Goal: Task Accomplishment & Management: Manage account settings

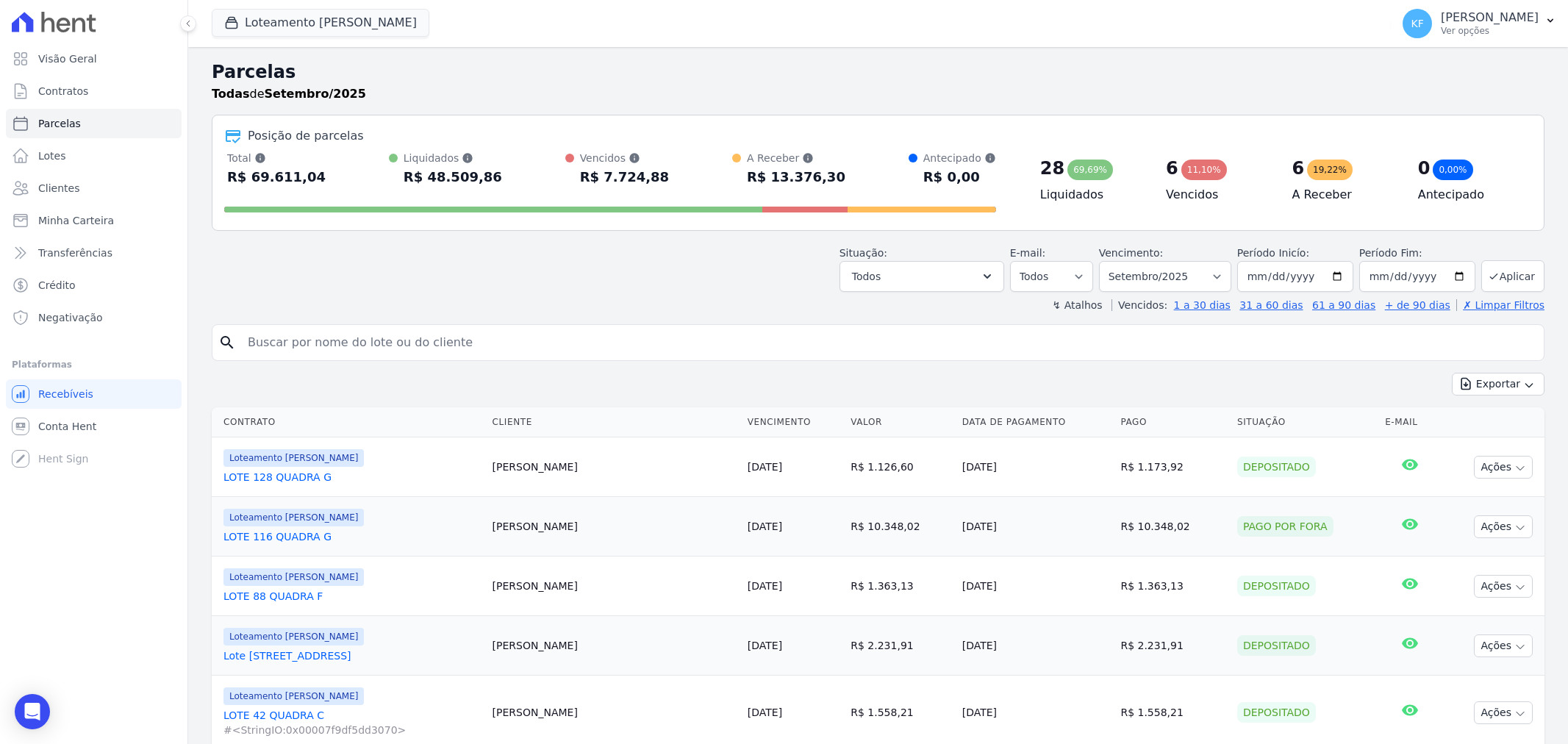
select select
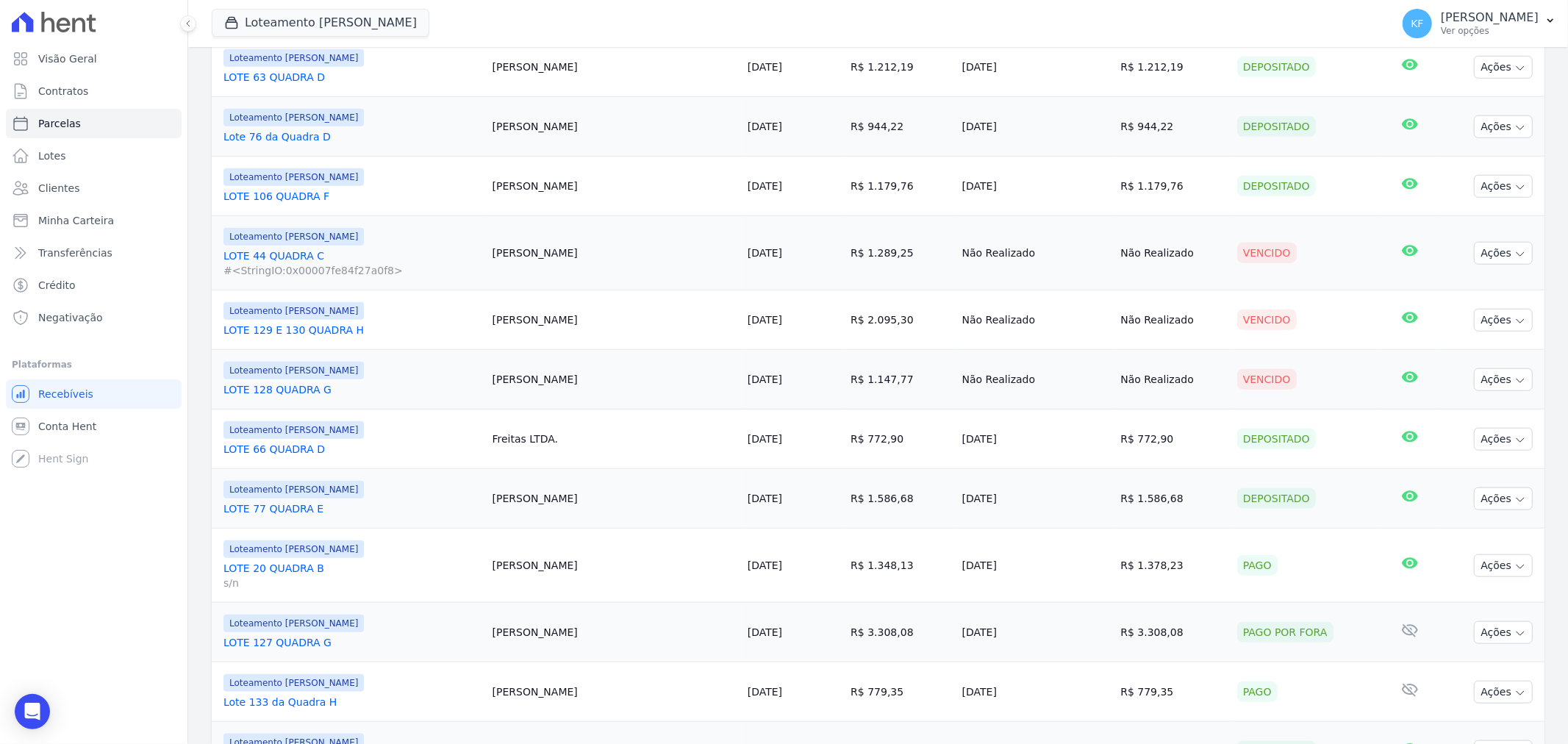
scroll to position [1143, 0]
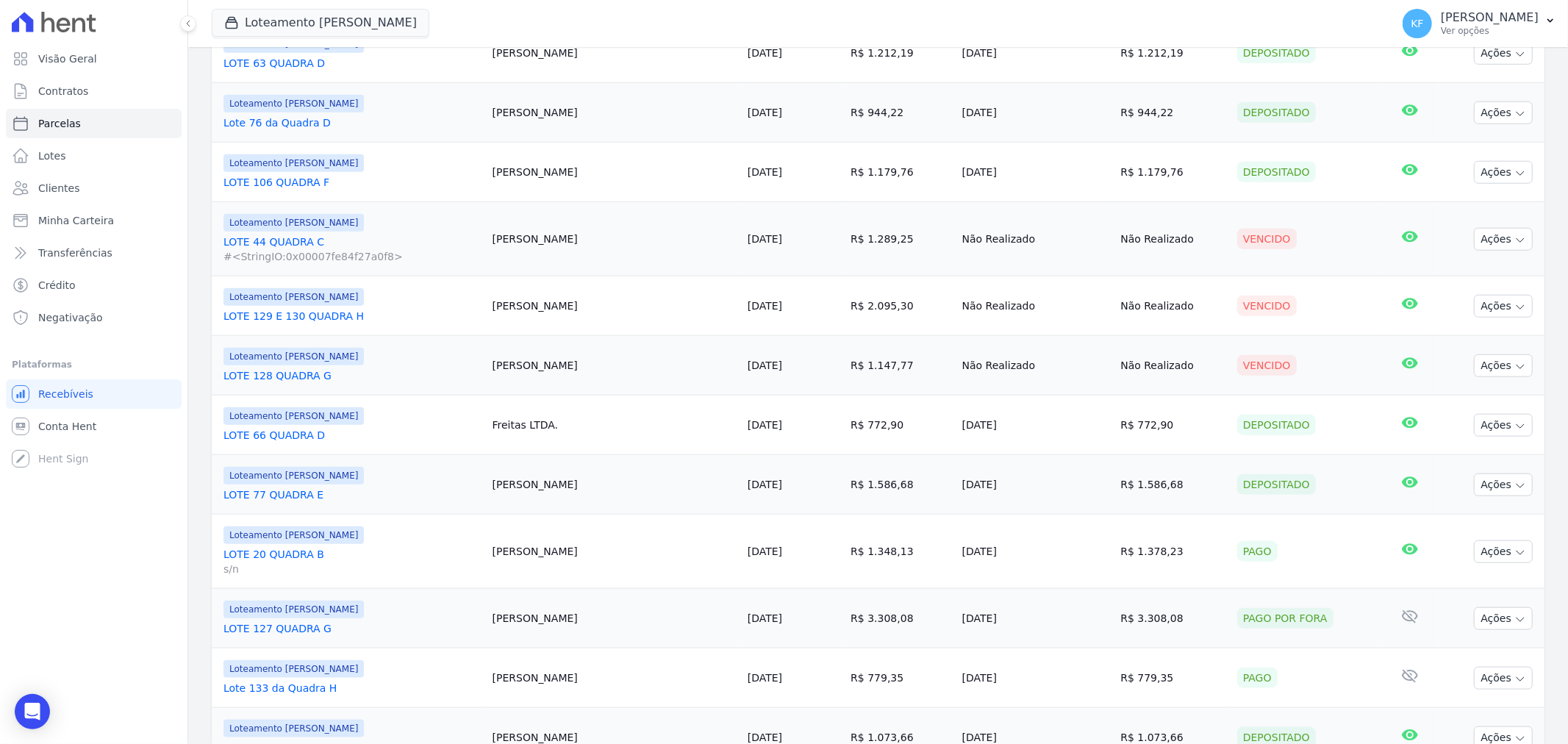
click at [304, 630] on link "LOTE 127 QUADRA G" at bounding box center [351, 629] width 257 height 15
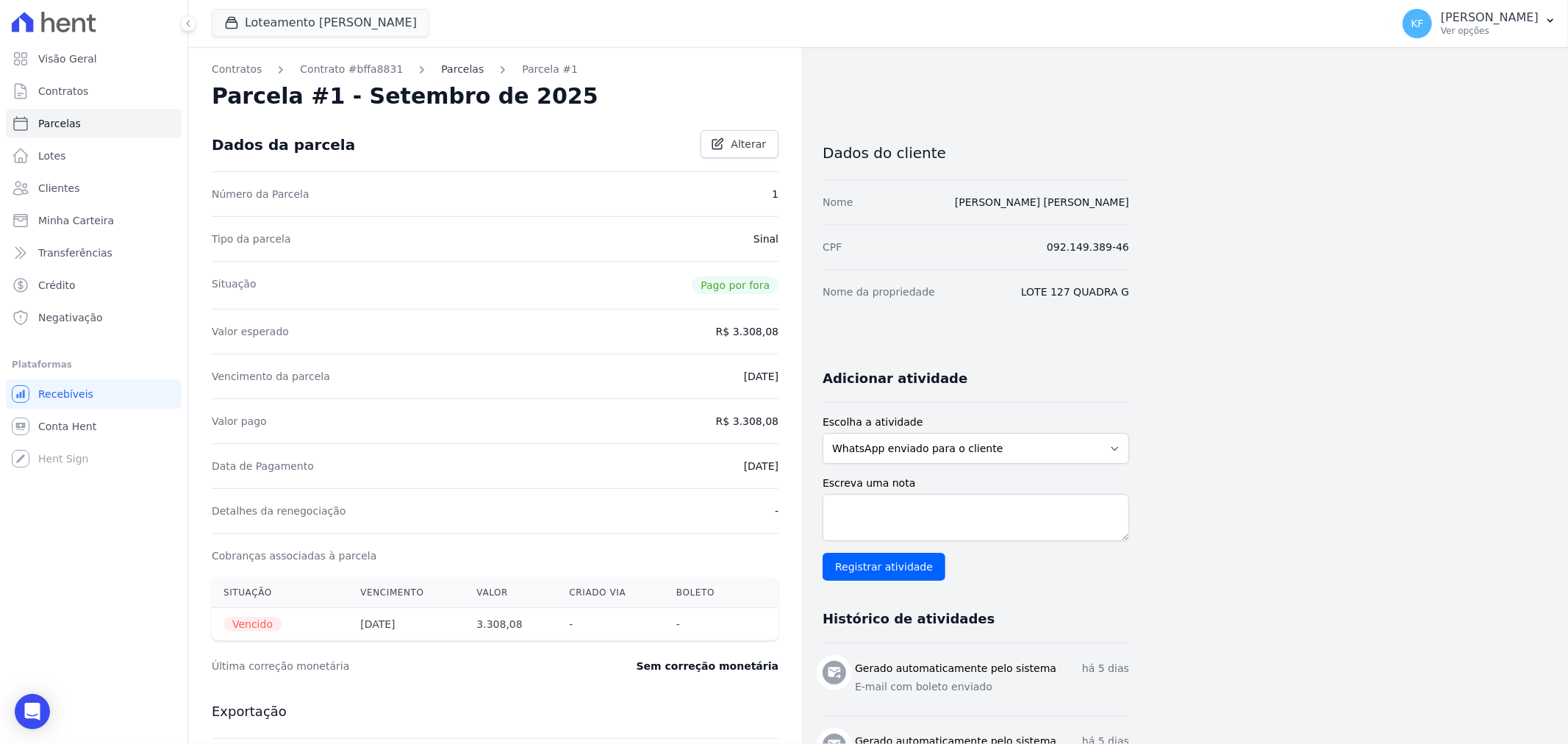
click at [443, 67] on link "Parcelas" at bounding box center [462, 69] width 42 height 16
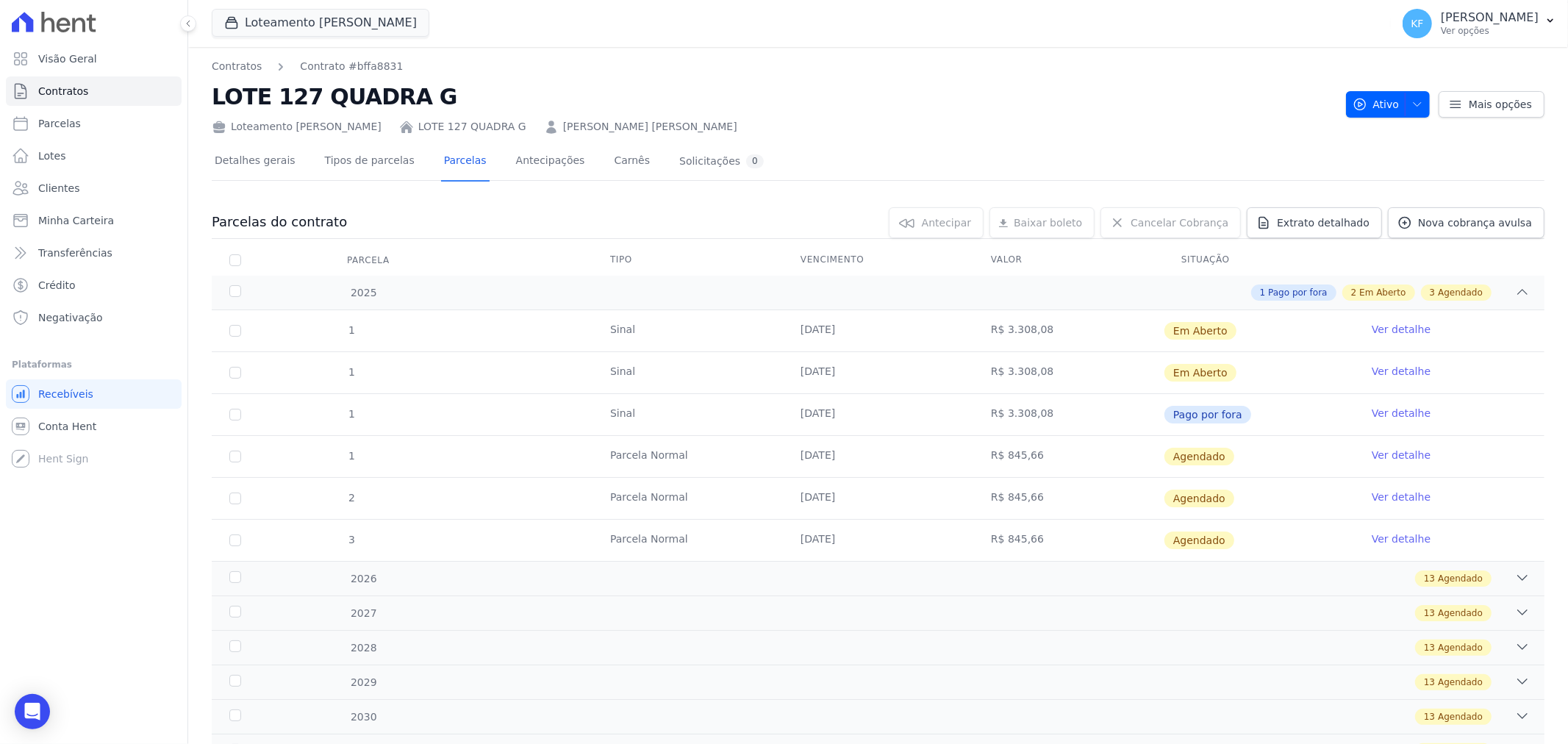
click at [1379, 375] on link "Ver detalhe" at bounding box center [1401, 372] width 59 height 15
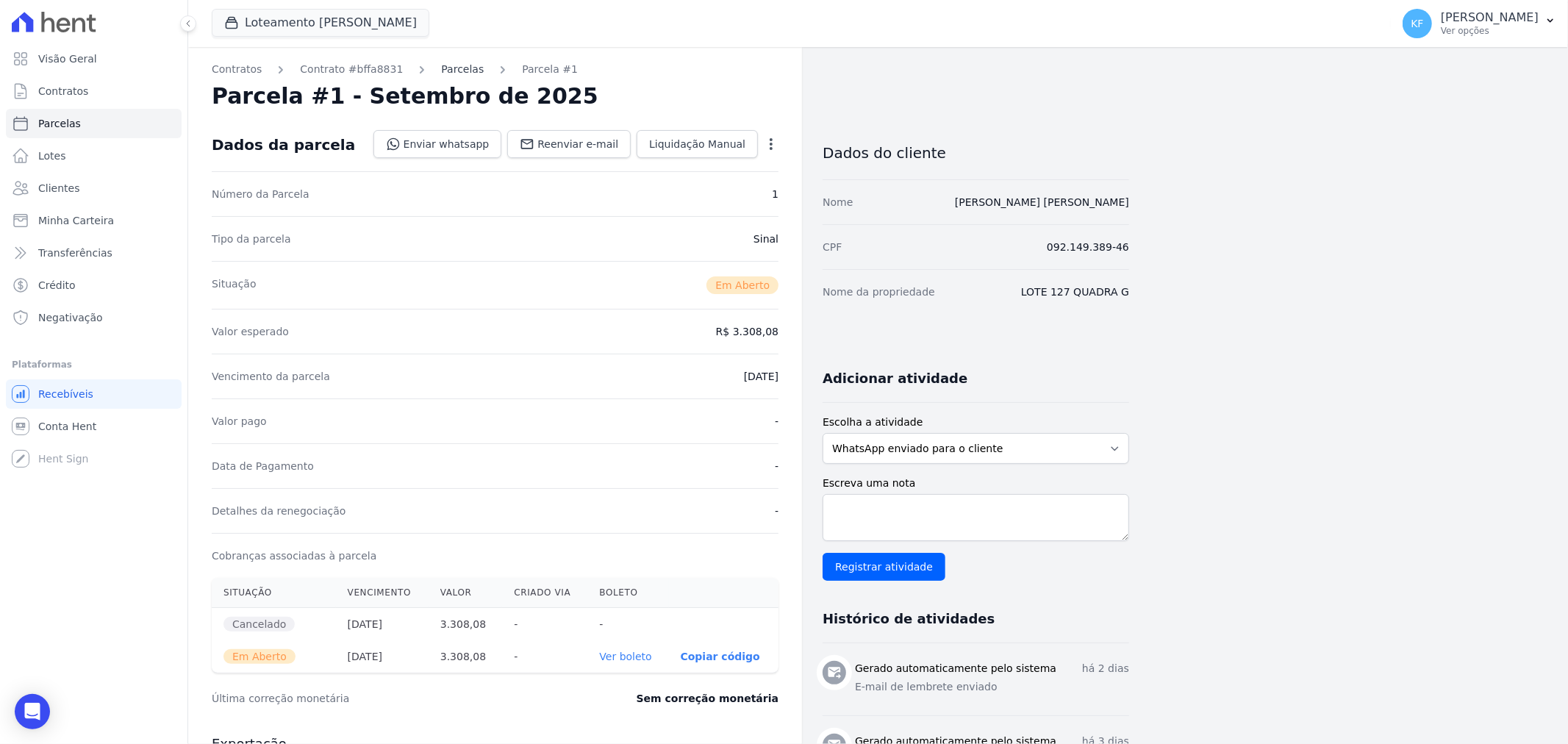
click at [441, 69] on link "Parcelas" at bounding box center [462, 69] width 42 height 16
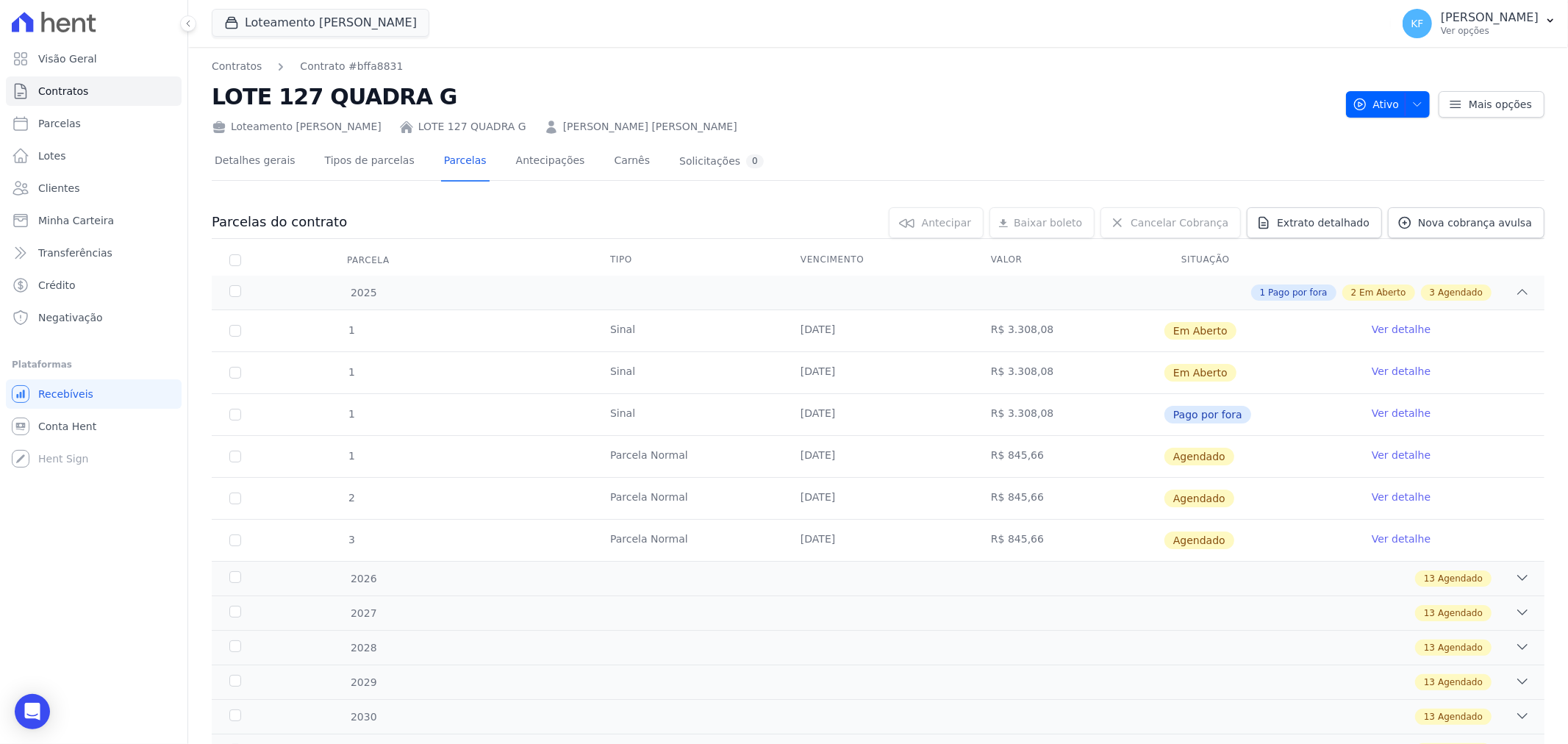
click at [1374, 414] on link "Ver detalhe" at bounding box center [1401, 413] width 59 height 15
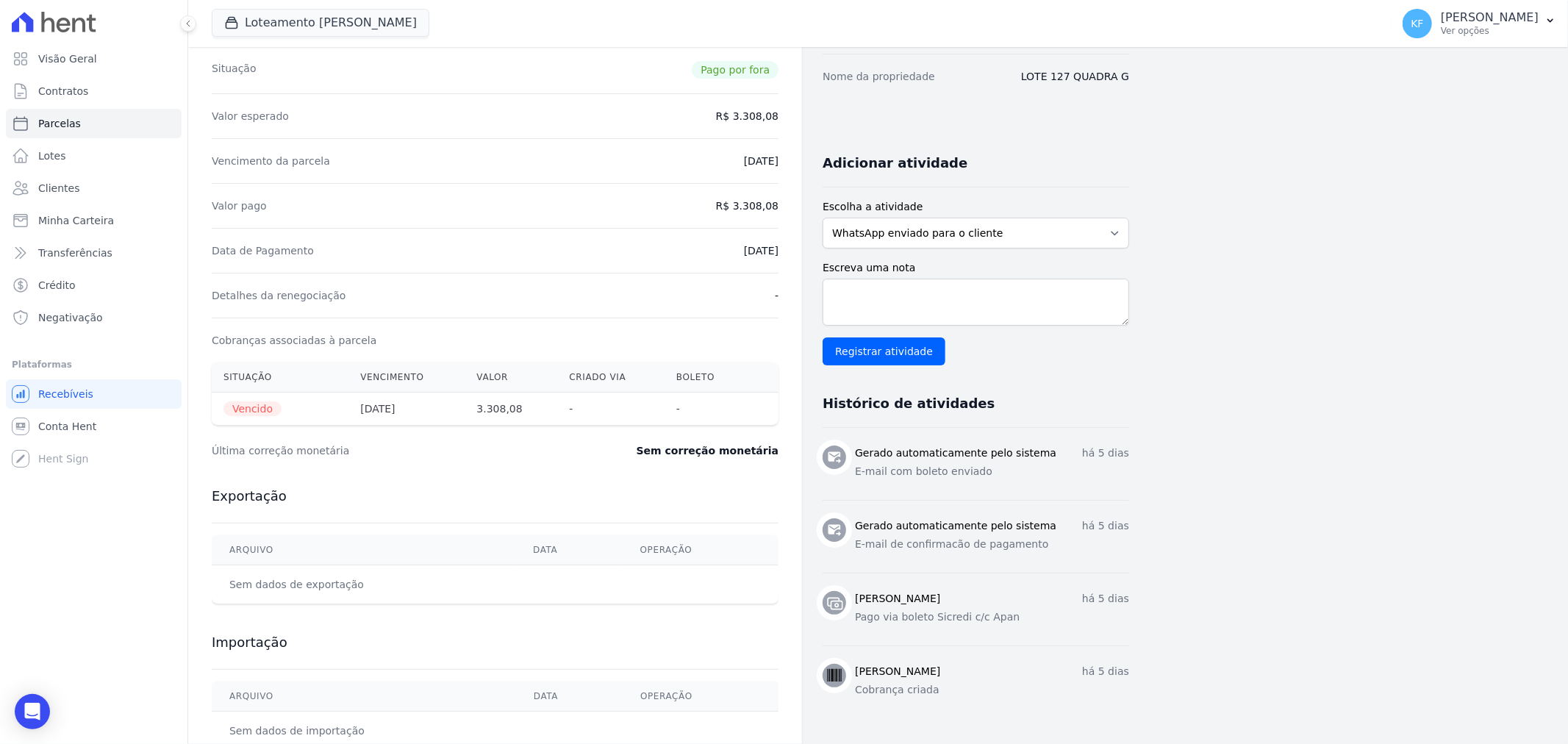
scroll to position [245, 0]
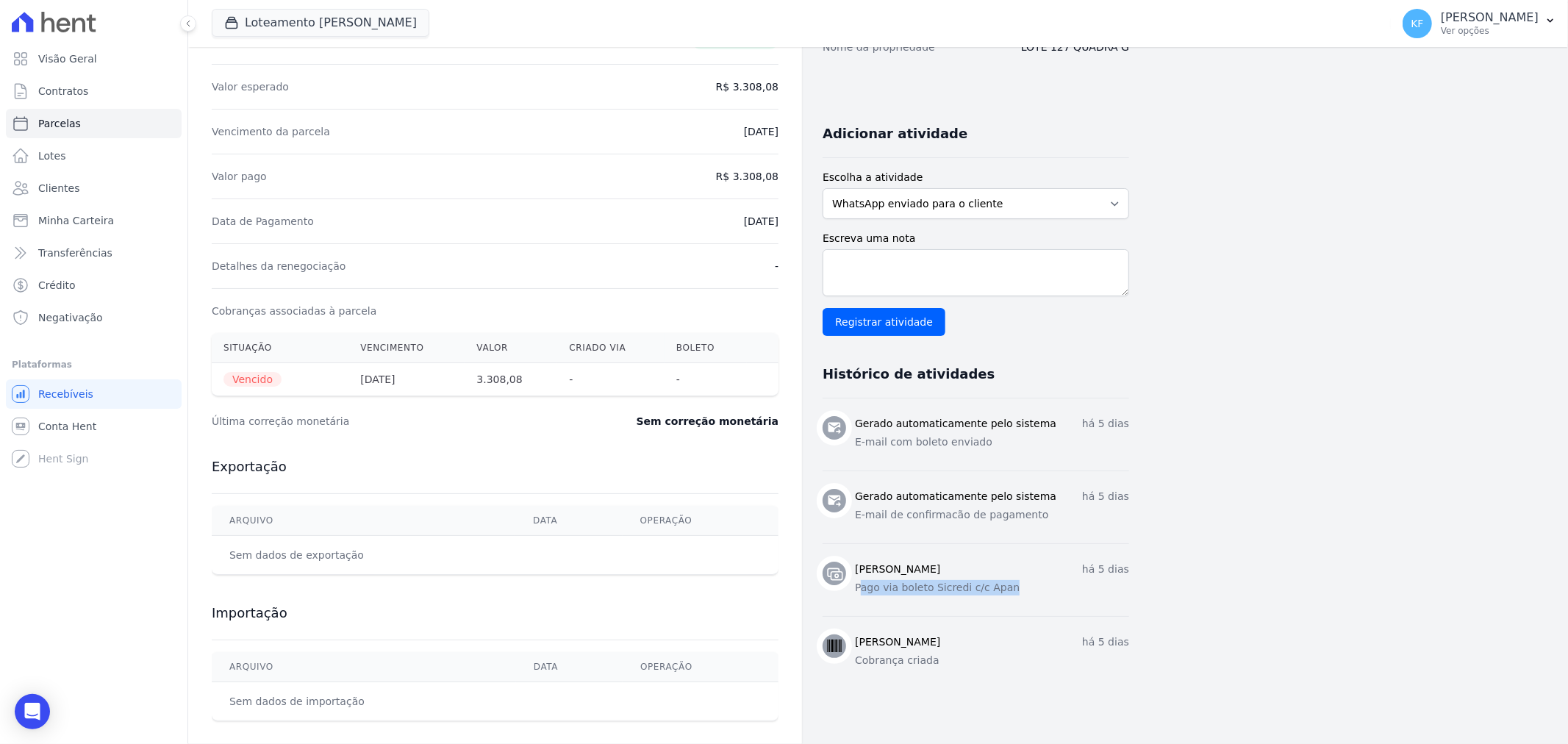
drag, startPoint x: 858, startPoint y: 584, endPoint x: 1004, endPoint y: 593, distance: 146.3
click at [1004, 593] on p "Pago via boleto Sicredi c/c Apan" at bounding box center [991, 587] width 274 height 16
copy p "ago via boleto Sicredi c/c Apan"
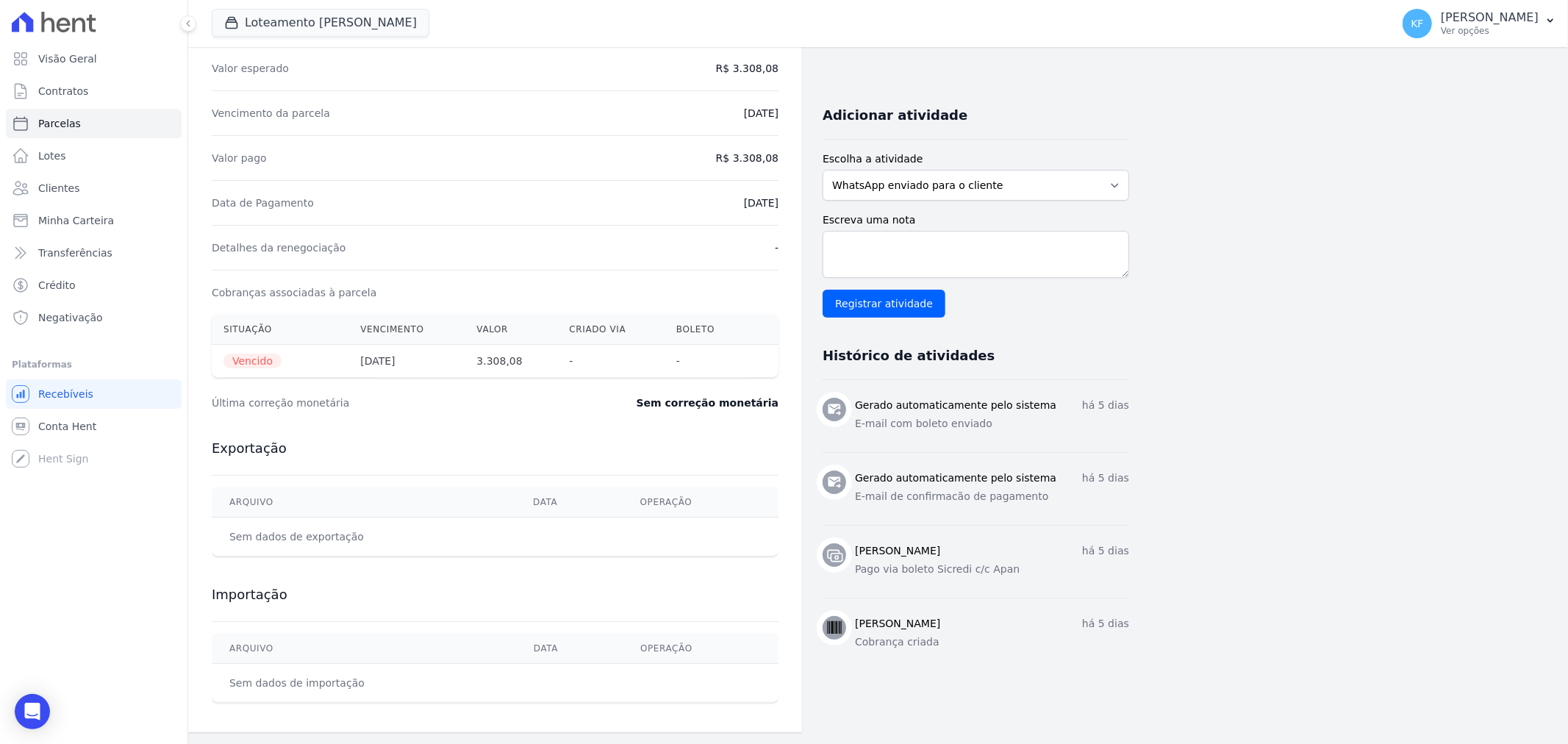
click at [1002, 599] on li "[PERSON_NAME] há 5 [PERSON_NAME] Cobrança criada" at bounding box center [975, 633] width 307 height 73
drag, startPoint x: 853, startPoint y: 566, endPoint x: 1001, endPoint y: 568, distance: 148.0
click at [1001, 568] on div "[PERSON_NAME] há 5 [PERSON_NAME] Pago via boleto Sicredi c/c Apan" at bounding box center [975, 561] width 307 height 37
copy p "Pago via boleto Sicredi c/c Apan"
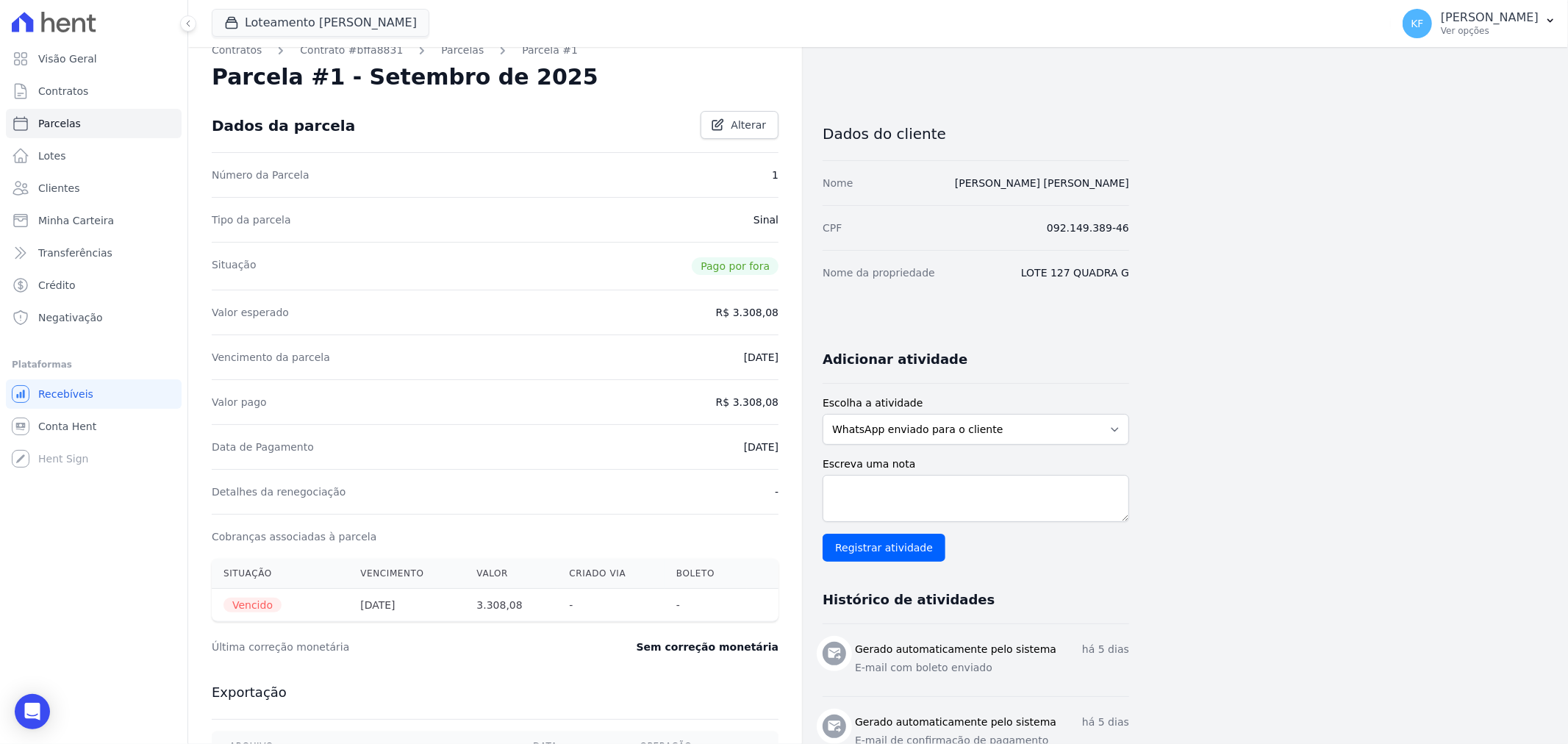
scroll to position [0, 0]
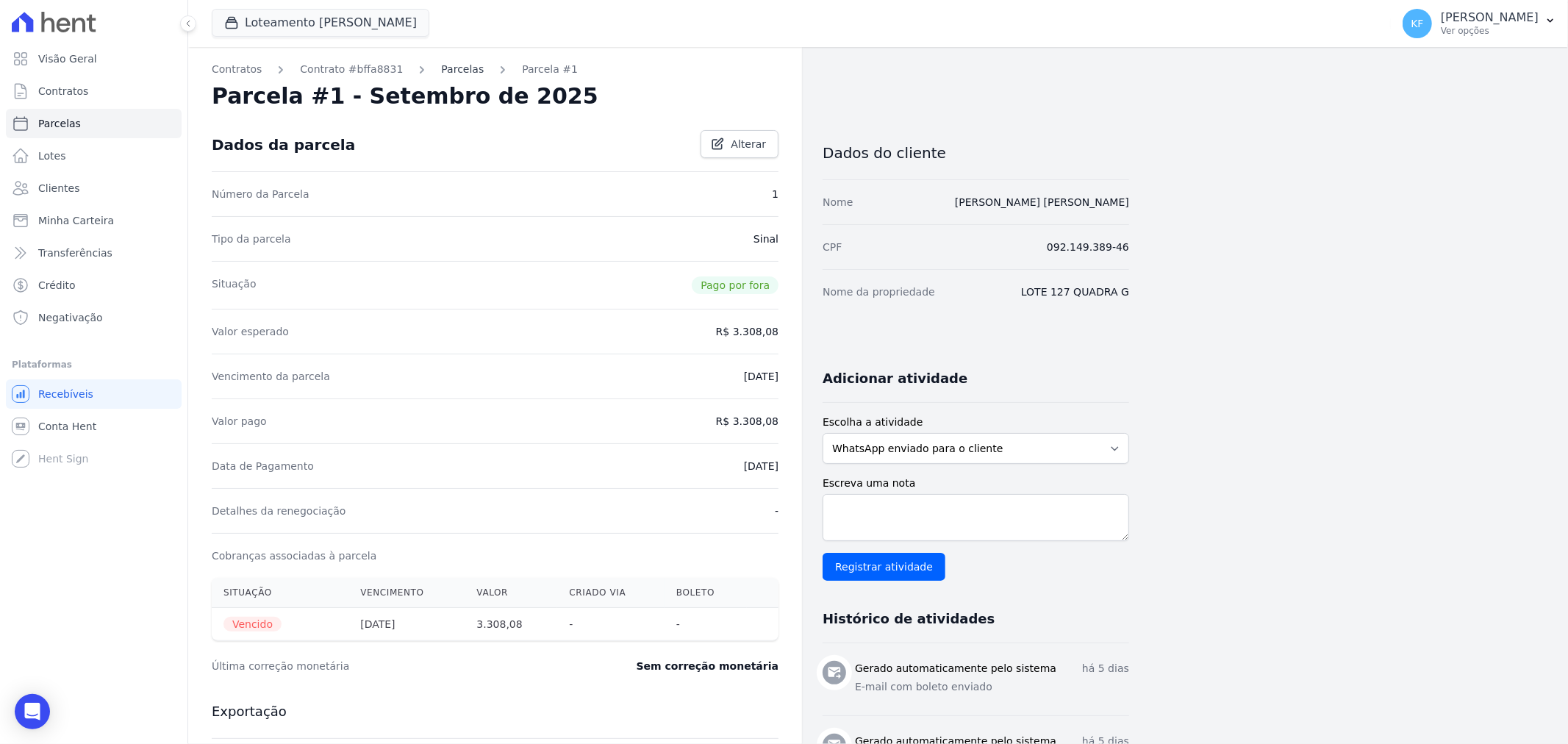
click at [441, 68] on link "Parcelas" at bounding box center [462, 69] width 42 height 16
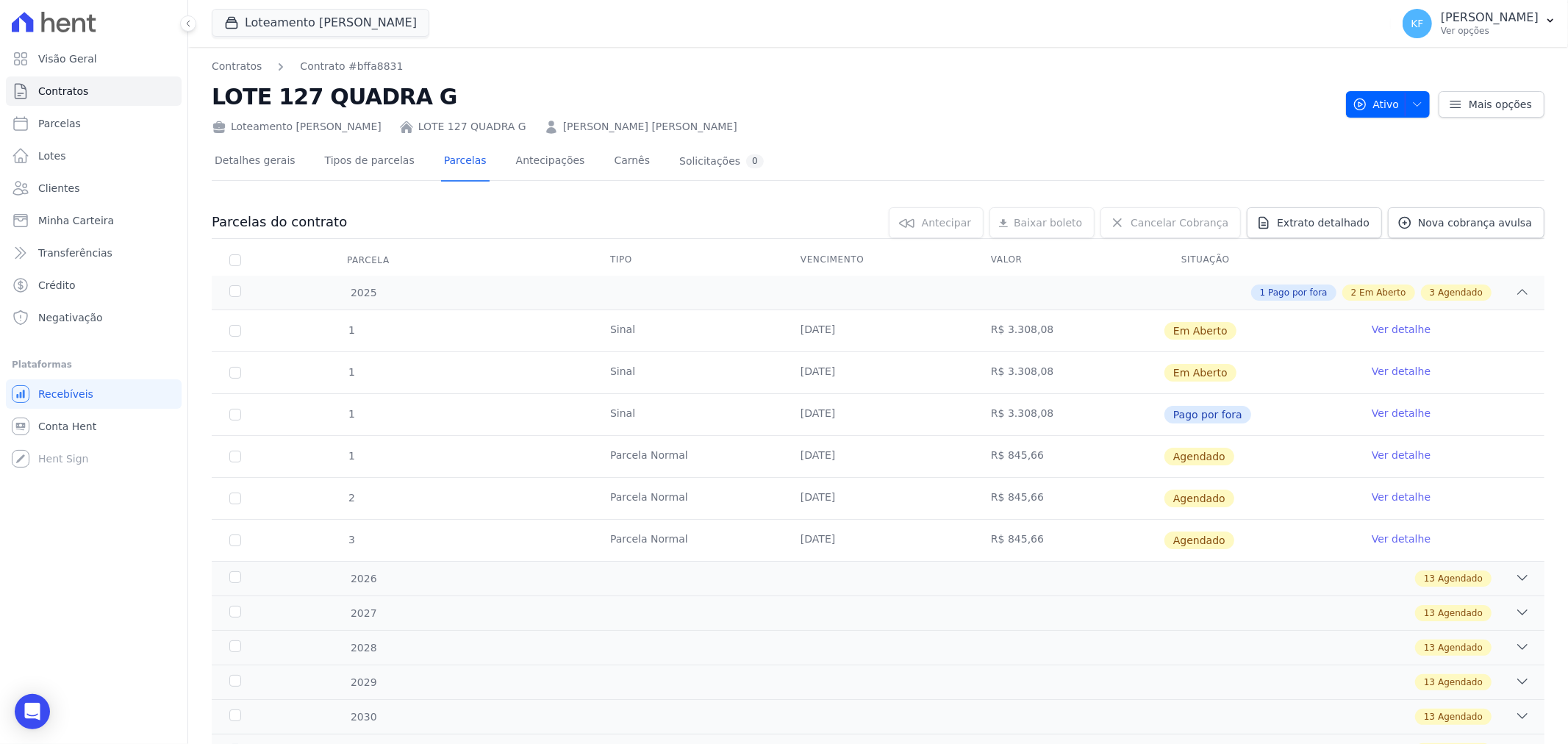
click at [1397, 369] on link "Ver detalhe" at bounding box center [1401, 372] width 59 height 15
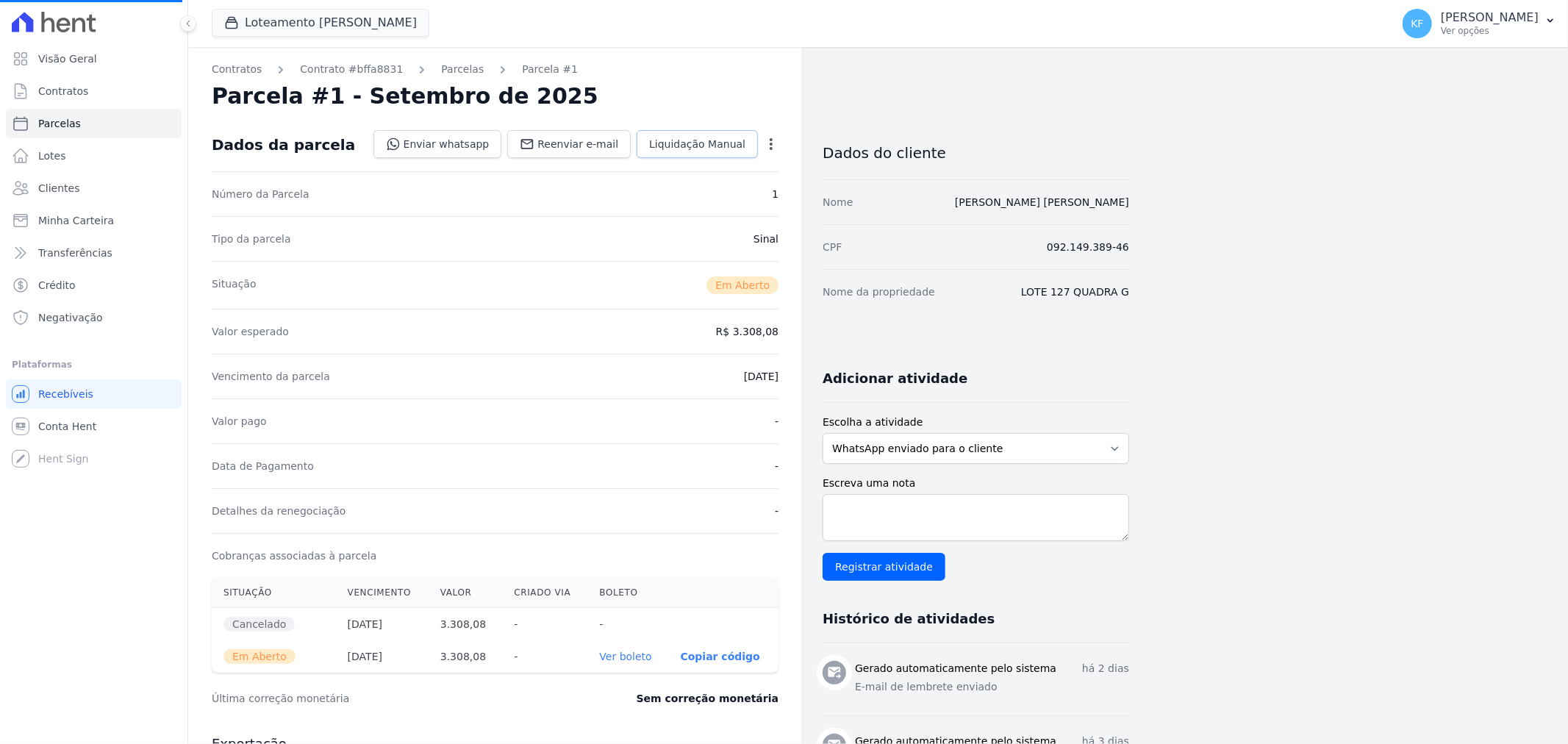
click at [729, 140] on span "Liquidação Manual" at bounding box center [697, 144] width 96 height 15
click at [718, 148] on span "Liquidação Manual" at bounding box center [697, 144] width 96 height 15
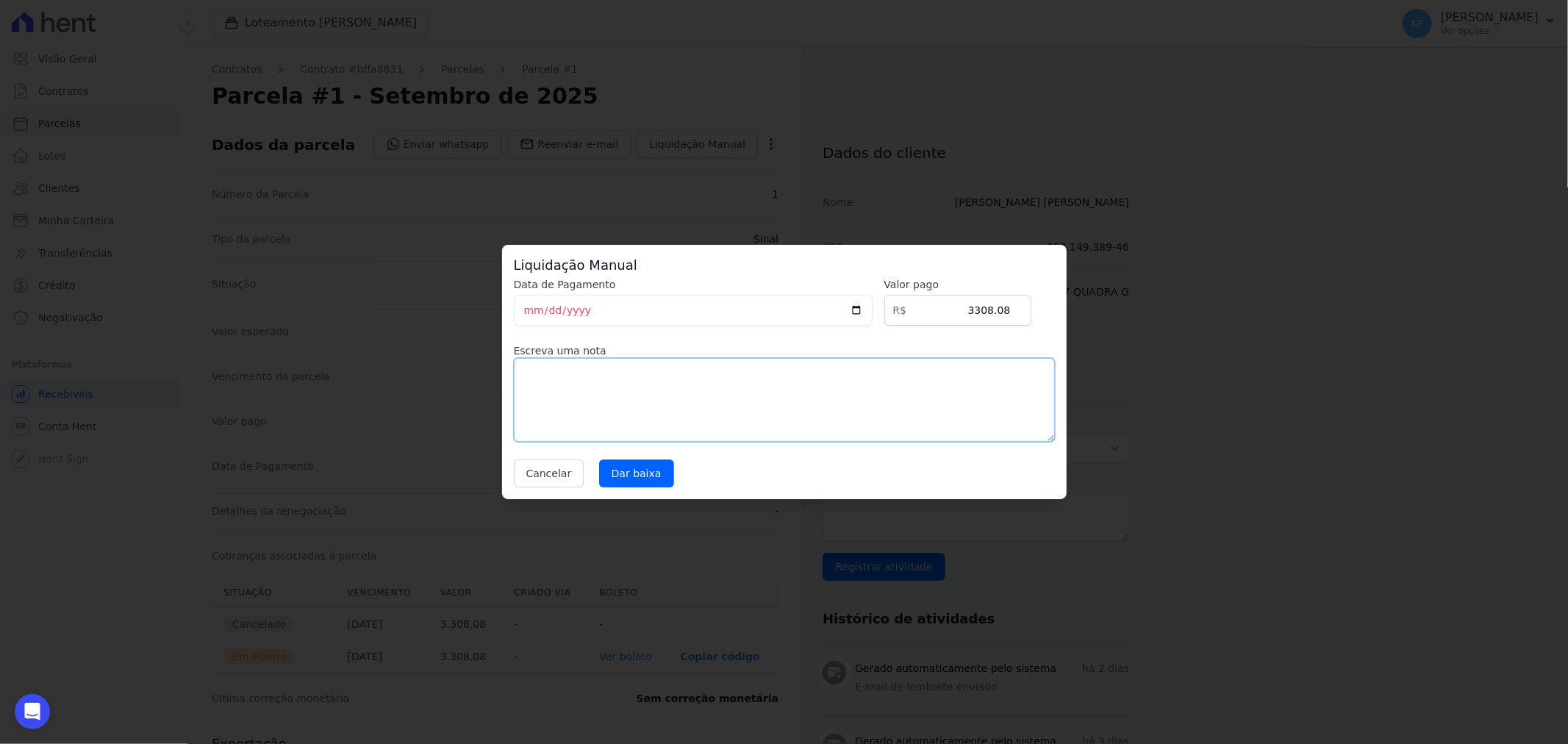
click at [704, 397] on textarea at bounding box center [784, 399] width 541 height 84
paste textarea "Pago via boleto Sicredi c/c Apan"
type textarea "Pago via boleto Sicredi c/c Apan"
click at [868, 306] on input "[DATE]" at bounding box center [692, 310] width 359 height 30
type input "[DATE]"
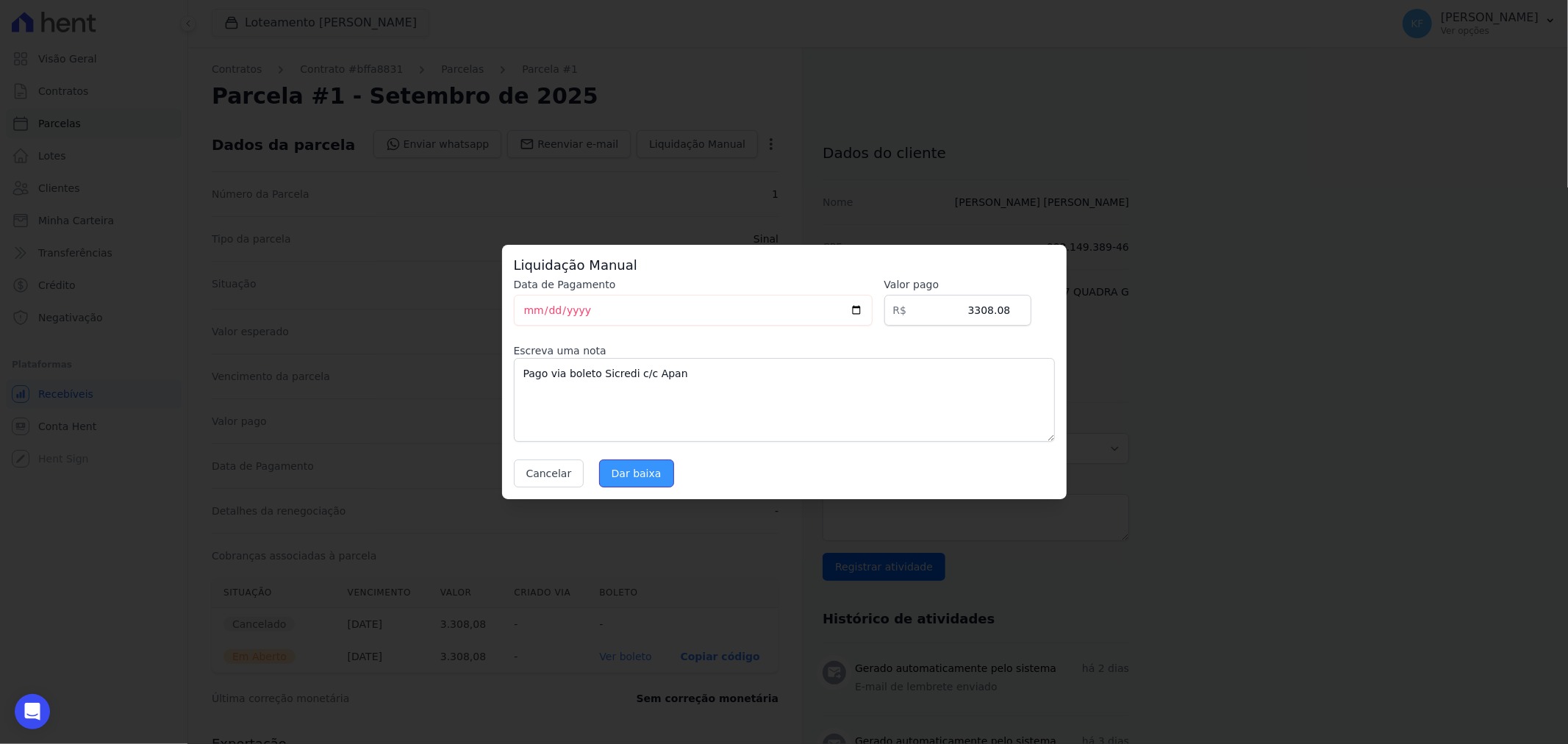
click at [630, 472] on input "Dar baixa" at bounding box center [636, 473] width 75 height 28
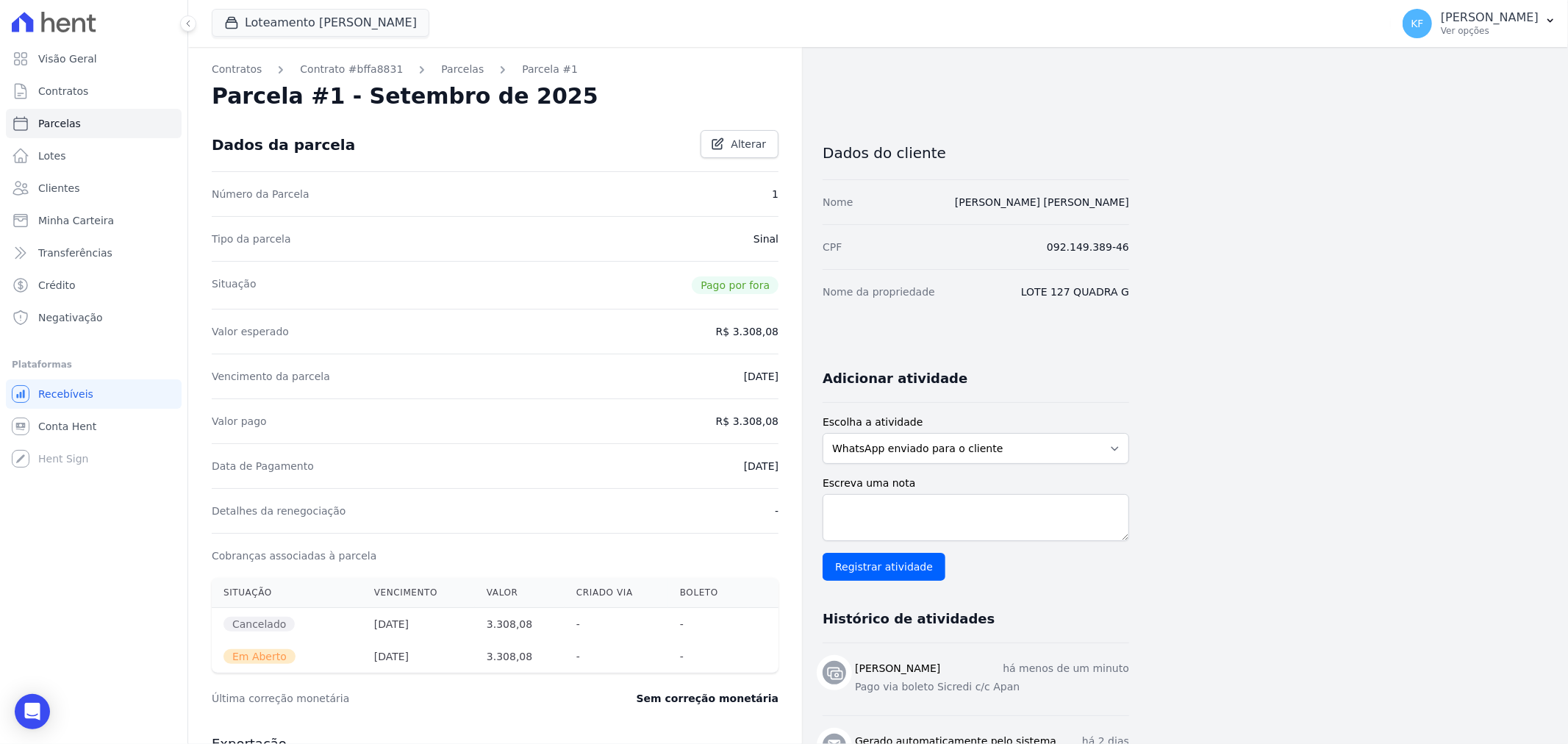
click at [447, 81] on div "Contratos Contrato #bffa8831 [GEOGRAPHIC_DATA] Parcela #1 [GEOGRAPHIC_DATA] #1 …" at bounding box center [495, 569] width 614 height 1044
click at [444, 71] on link "Parcelas" at bounding box center [462, 69] width 42 height 16
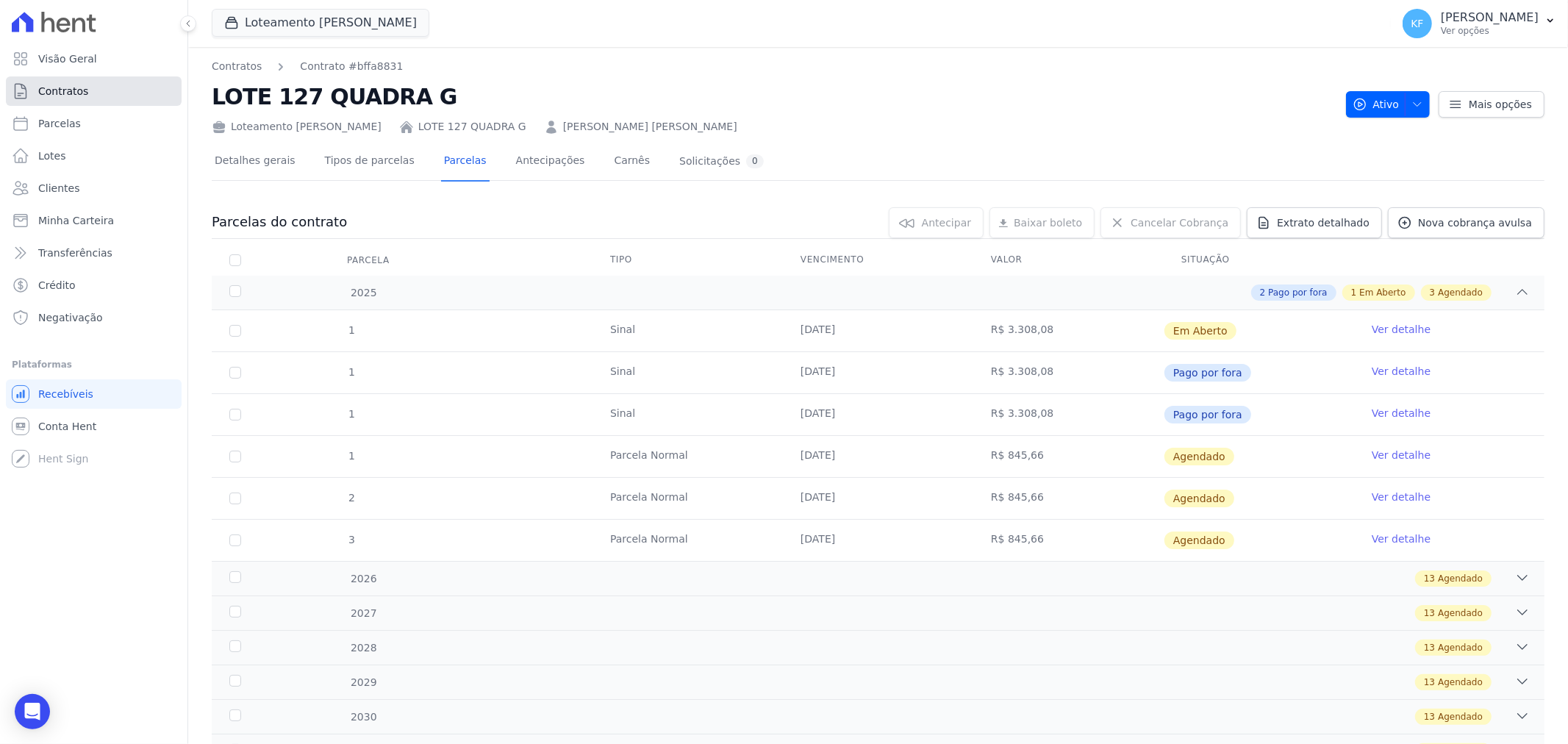
click at [66, 94] on span "Contratos" at bounding box center [63, 91] width 50 height 15
